Goal: Task Accomplishment & Management: Use online tool/utility

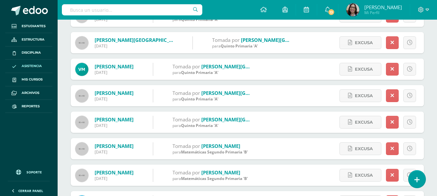
click at [102, 9] on input "text" at bounding box center [132, 9] width 140 height 11
type input "[PERSON_NAME]"
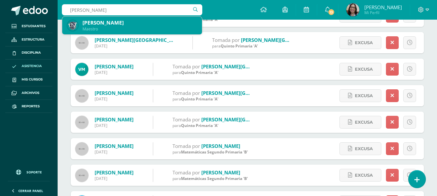
click at [103, 25] on div "[PERSON_NAME]" at bounding box center [140, 22] width 114 height 7
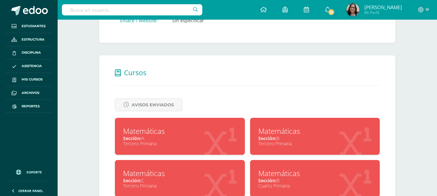
scroll to position [229, 0]
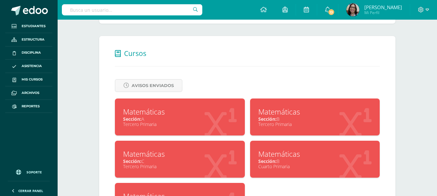
click at [279, 121] on div "Sección: B" at bounding box center [315, 119] width 114 height 6
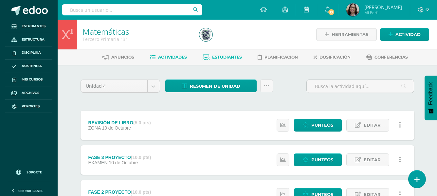
click at [221, 59] on span "Estudiantes" at bounding box center [227, 57] width 30 height 5
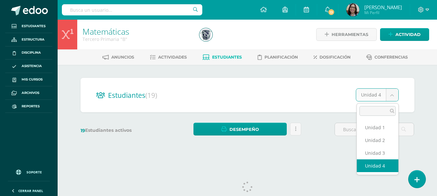
click at [393, 98] on body "Estudiantes Estructura Disciplina Asistencia Mis cursos Archivos Reportes Sopor…" at bounding box center [218, 78] width 437 height 156
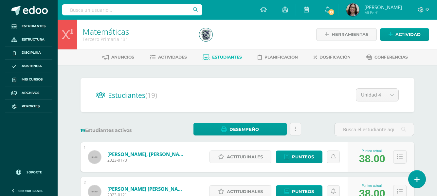
click at [376, 155] on div "38.00" at bounding box center [372, 159] width 26 height 12
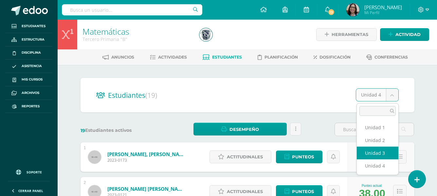
select select "/dashboard/teacher/section/642/students/?unit=29027"
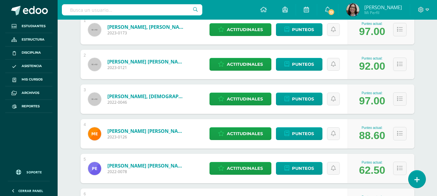
scroll to position [131, 0]
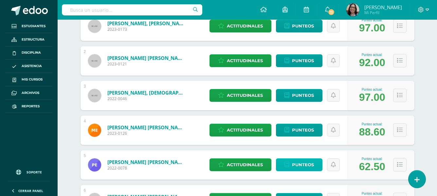
click at [300, 164] on span "Punteos" at bounding box center [303, 165] width 22 height 12
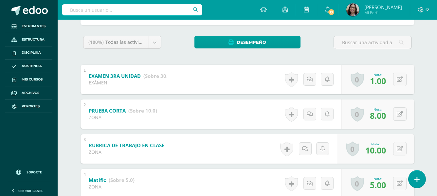
scroll to position [98, 0]
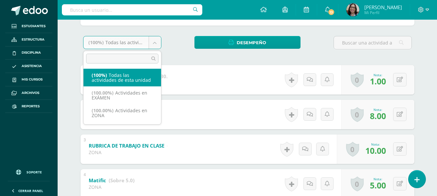
click at [157, 43] on body "Estudiantes Estructura Disciplina Asistencia Mis cursos Archivos Reportes Sopor…" at bounding box center [218, 159] width 437 height 514
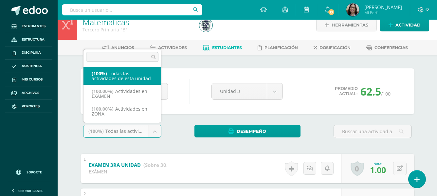
scroll to position [0, 0]
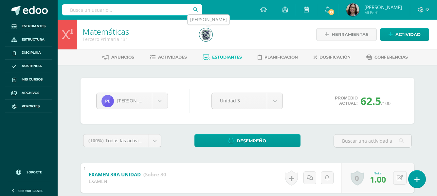
click at [203, 35] on img at bounding box center [205, 34] width 13 height 13
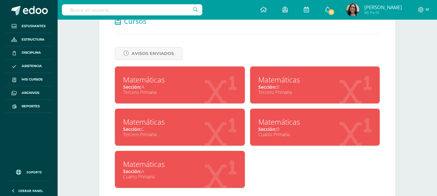
scroll to position [262, 0]
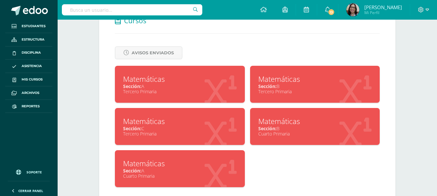
click at [275, 128] on span "Sección:" at bounding box center [267, 128] width 18 height 6
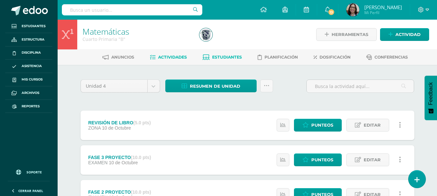
click at [217, 58] on span "Estudiantes" at bounding box center [227, 57] width 30 height 5
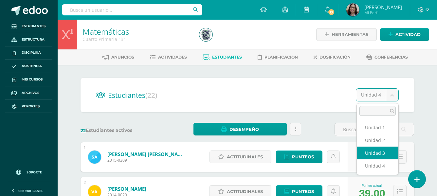
select select "/dashboard/teacher/section/686/students/?unit=29399"
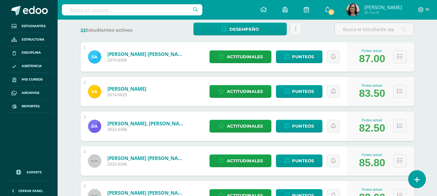
scroll to position [98, 0]
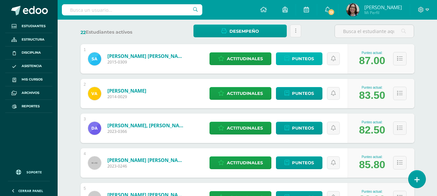
click at [296, 61] on span "Punteos" at bounding box center [303, 59] width 22 height 12
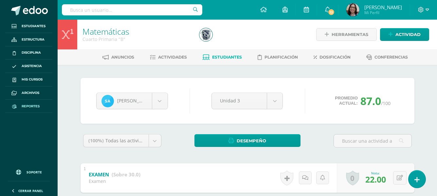
click at [28, 107] on span "Reportes" at bounding box center [31, 106] width 18 height 5
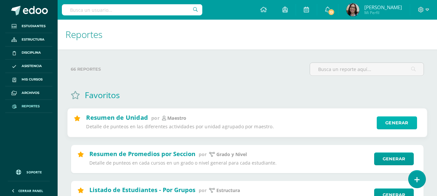
click at [396, 120] on link "Generar" at bounding box center [397, 123] width 40 height 13
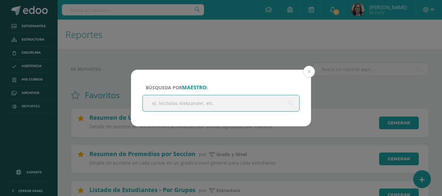
click at [224, 105] on input "text" at bounding box center [221, 103] width 157 height 16
type input "bet"
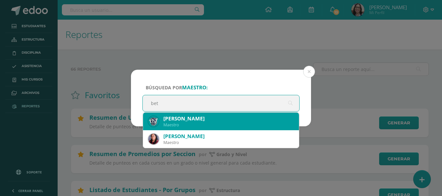
click at [178, 122] on div "Maestro" at bounding box center [228, 125] width 130 height 6
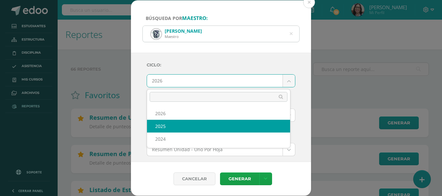
select select "2"
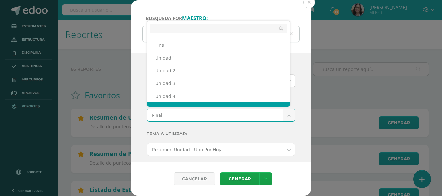
scroll to position [9, 0]
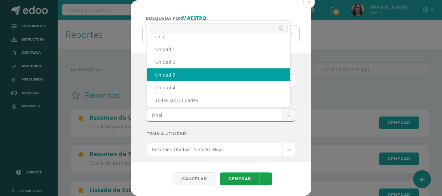
select select "Unidad 3"
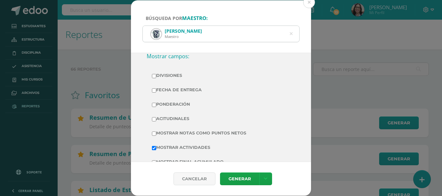
scroll to position [197, 0]
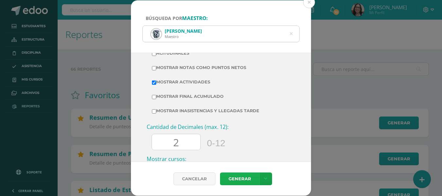
click at [234, 178] on link "Generar" at bounding box center [239, 179] width 39 height 13
click at [154, 67] on input "Mostrar Notas Como Puntos Netos" at bounding box center [154, 68] width 4 height 4
checkbox input "true"
click at [236, 180] on link "Generar" at bounding box center [239, 179] width 39 height 13
